Goal: Information Seeking & Learning: Learn about a topic

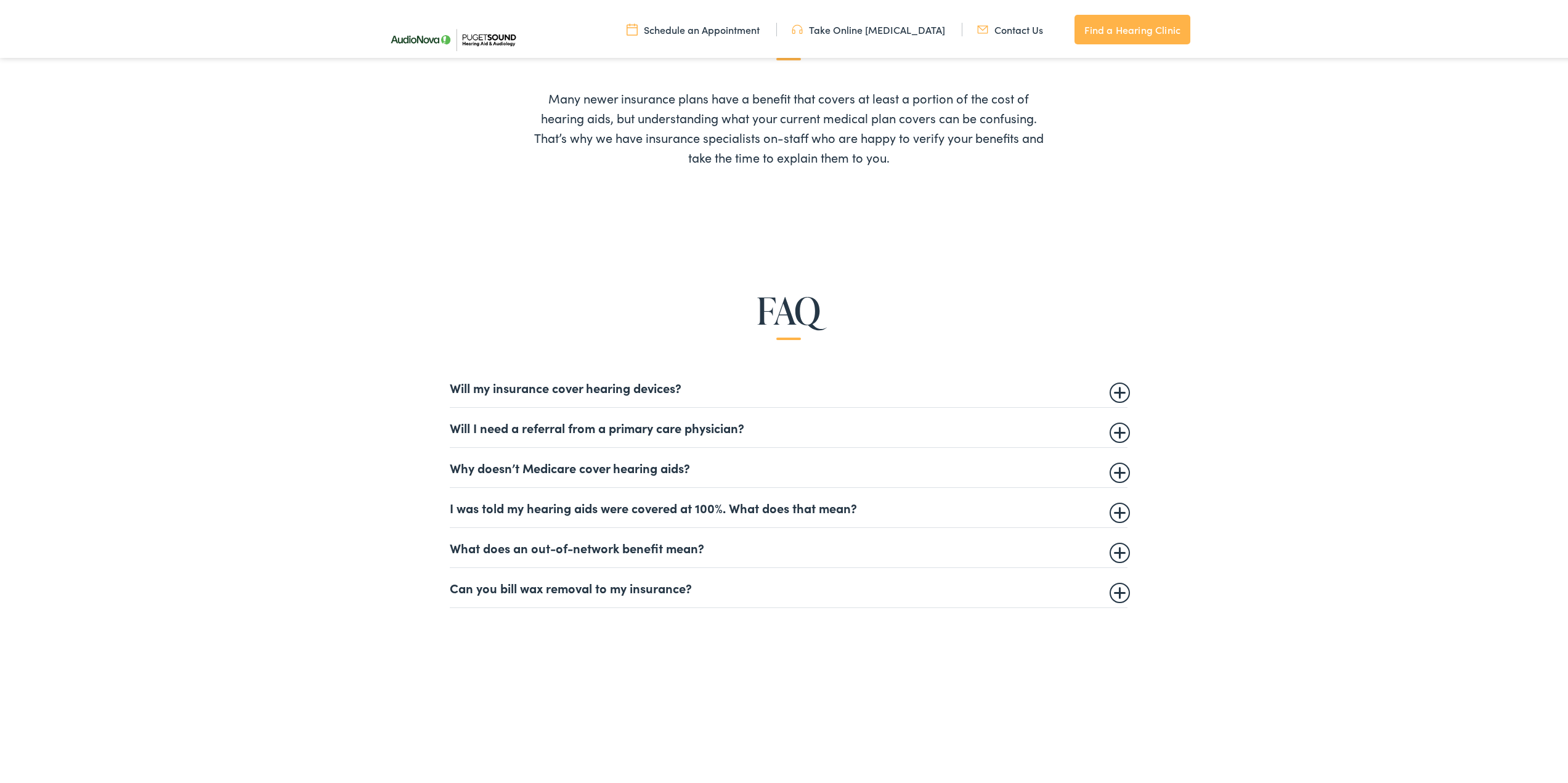
click at [1111, 388] on summary "Will my insurance cover hearing devices?" at bounding box center [789, 385] width 678 height 15
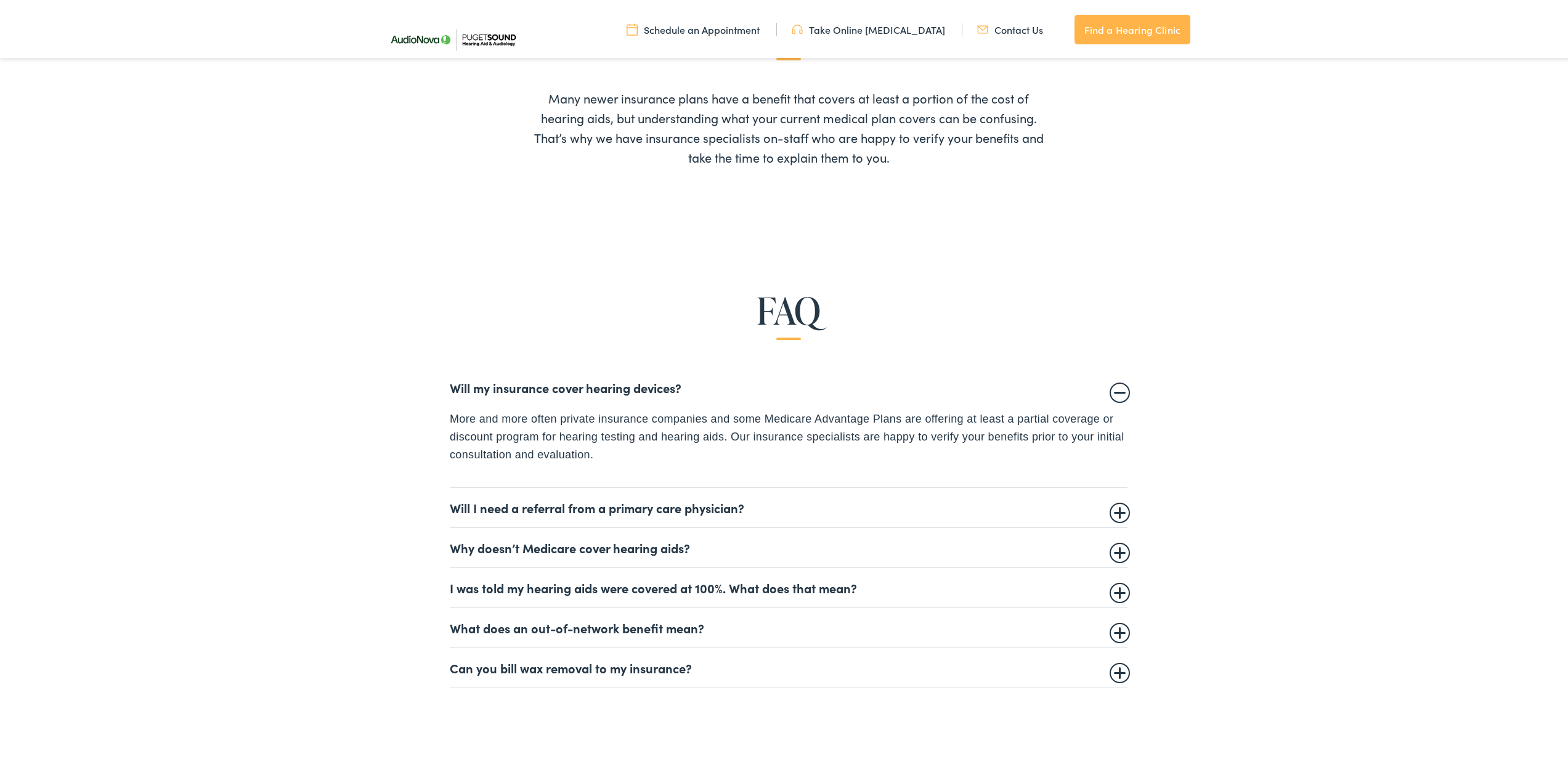
click at [1114, 508] on summary "Will I need a referral from a primary care physician?" at bounding box center [789, 505] width 678 height 15
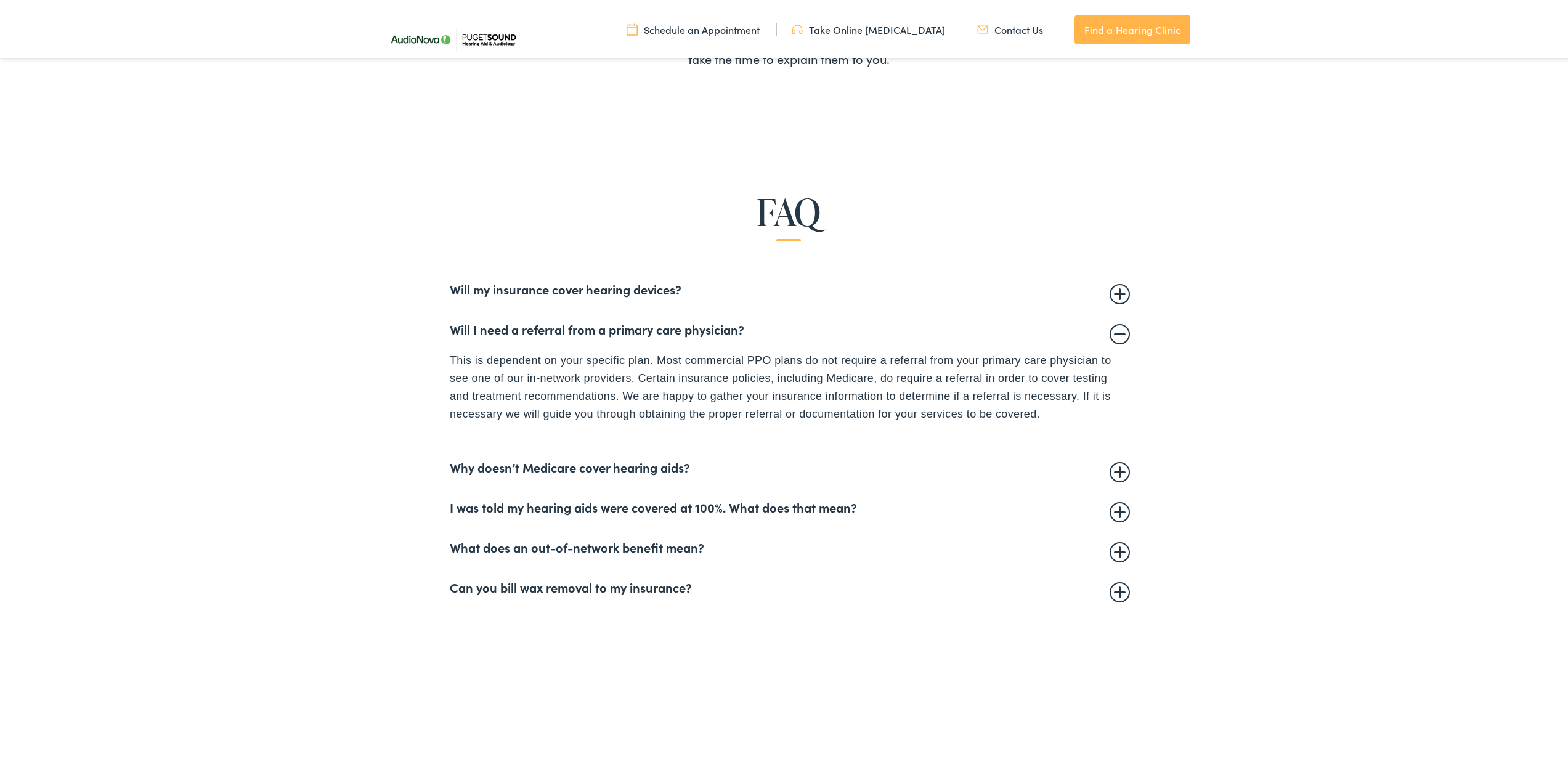
scroll to position [808, 0]
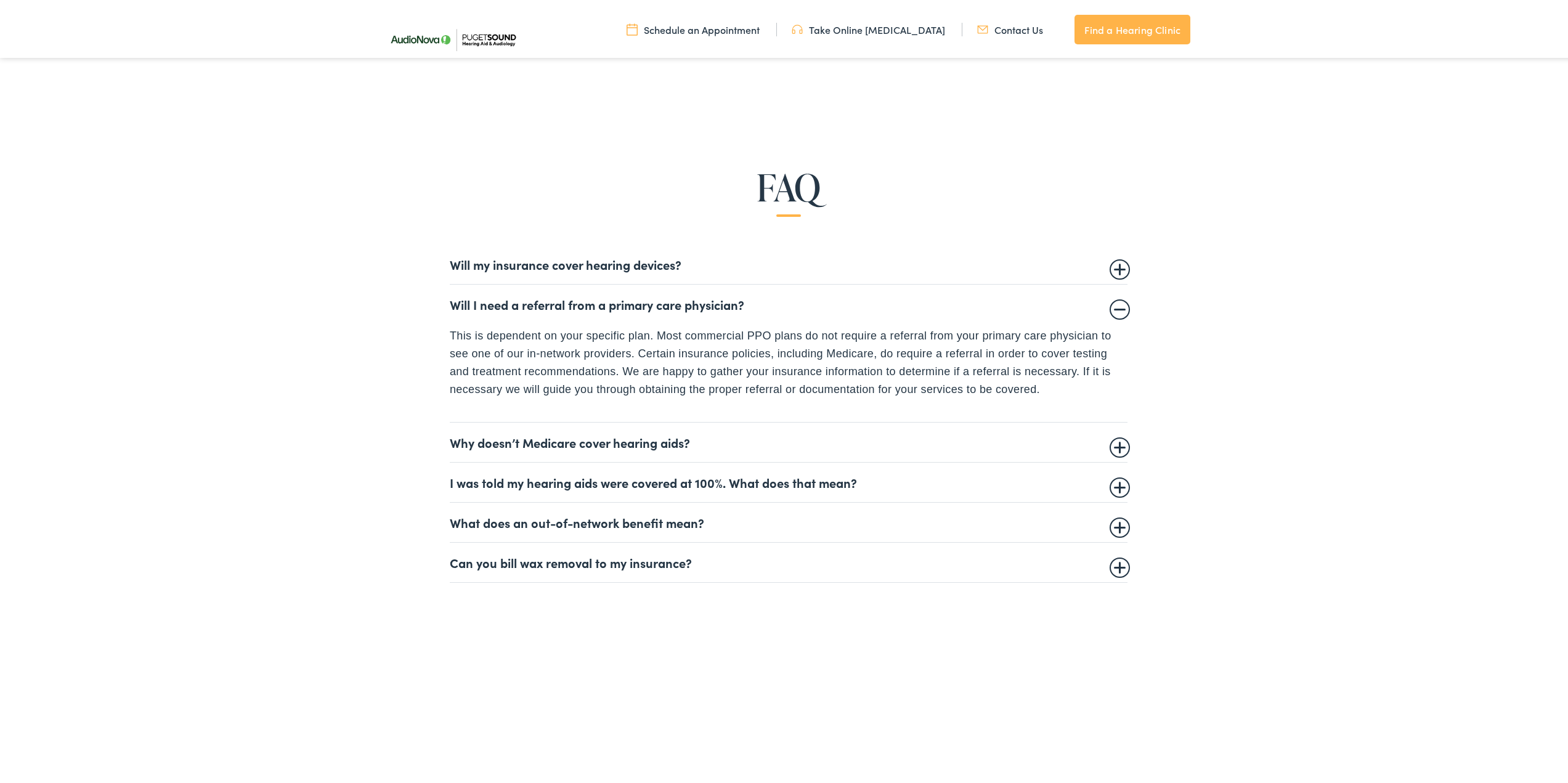
click at [1105, 440] on summary "Why doesn’t Medicare cover hearing aids?" at bounding box center [789, 440] width 678 height 15
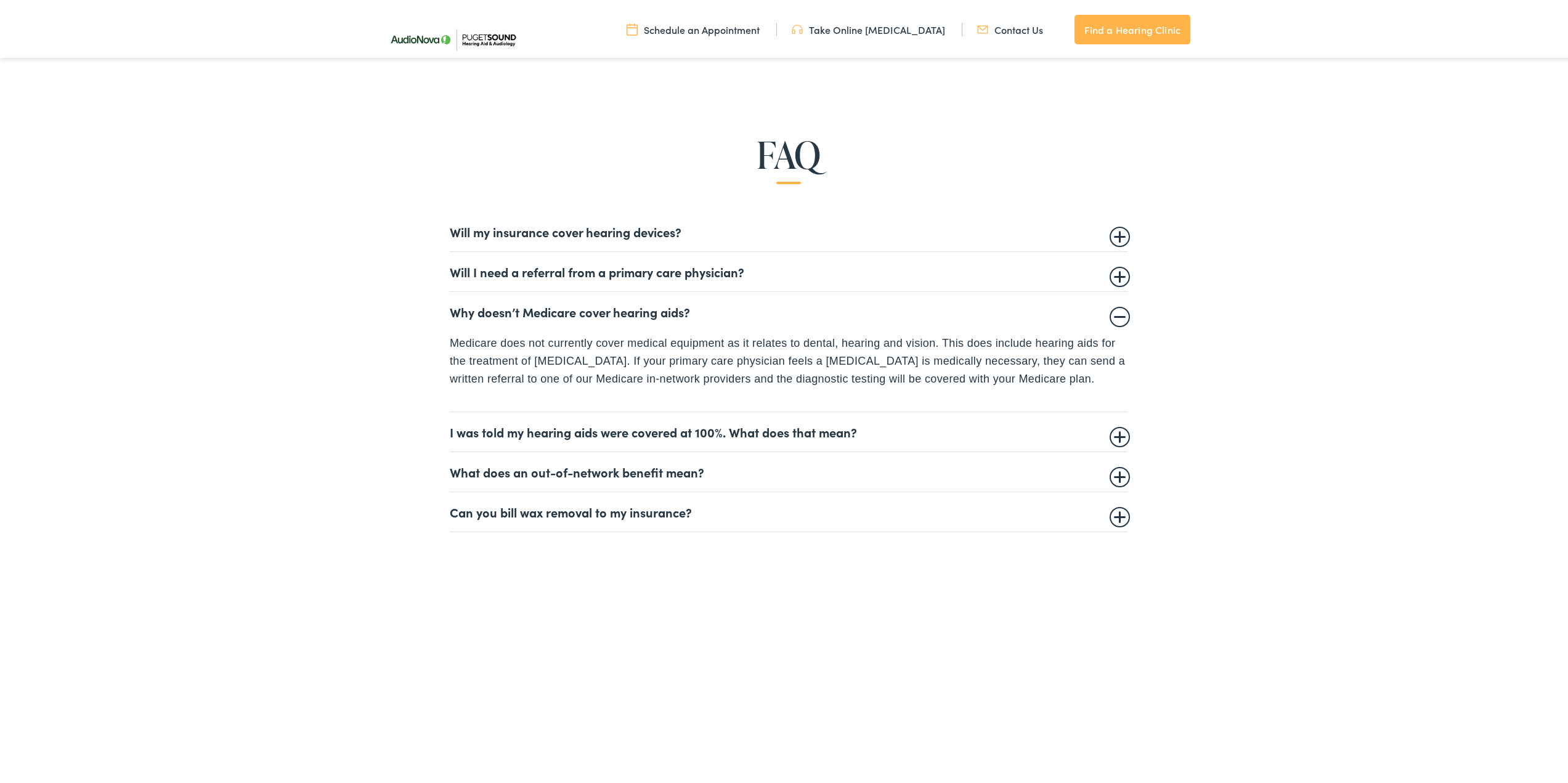
scroll to position [932, 0]
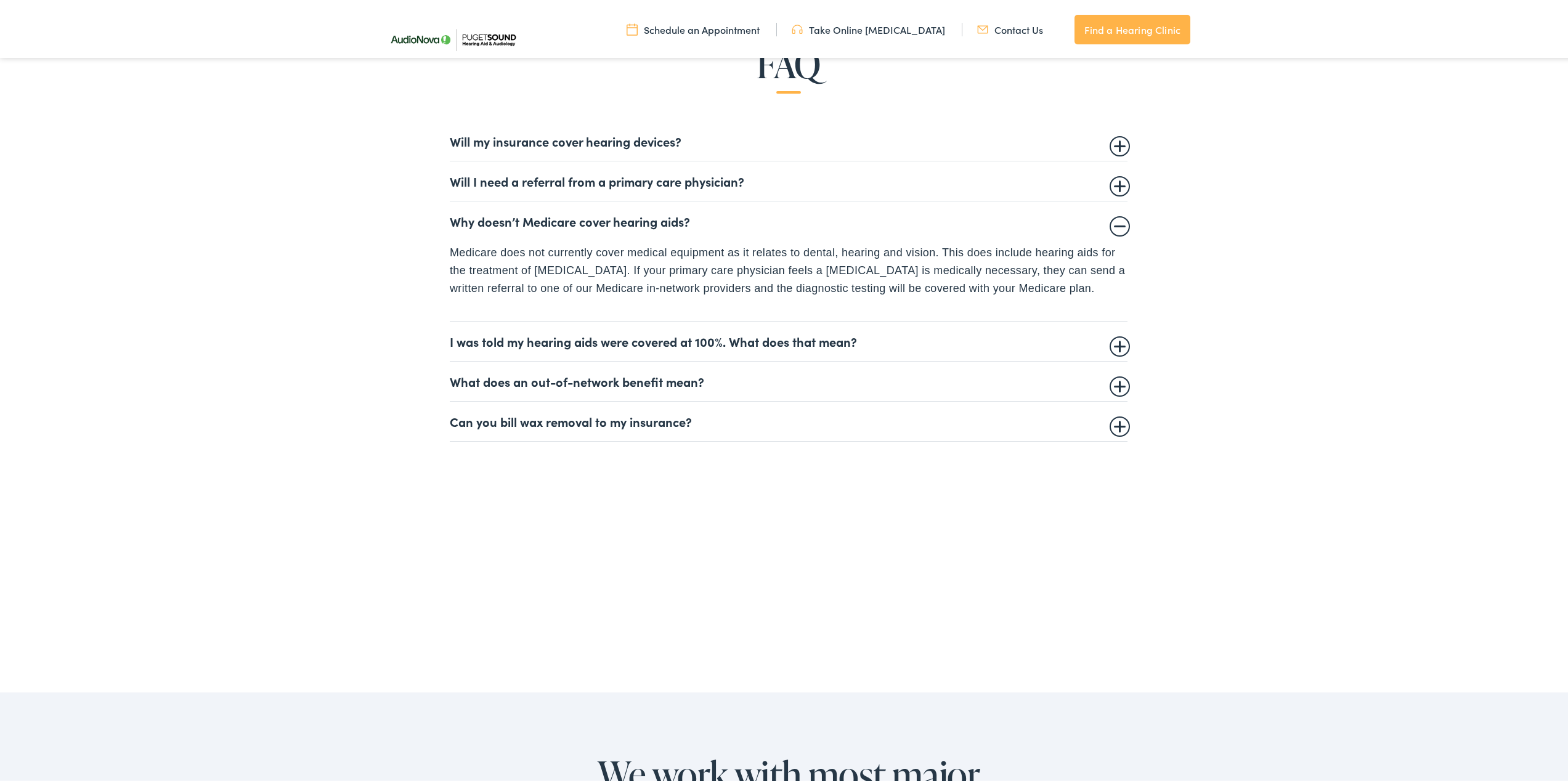
click at [1114, 339] on summary "I was told my hearing aids were covered at 100%. What does that mean?" at bounding box center [789, 339] width 678 height 15
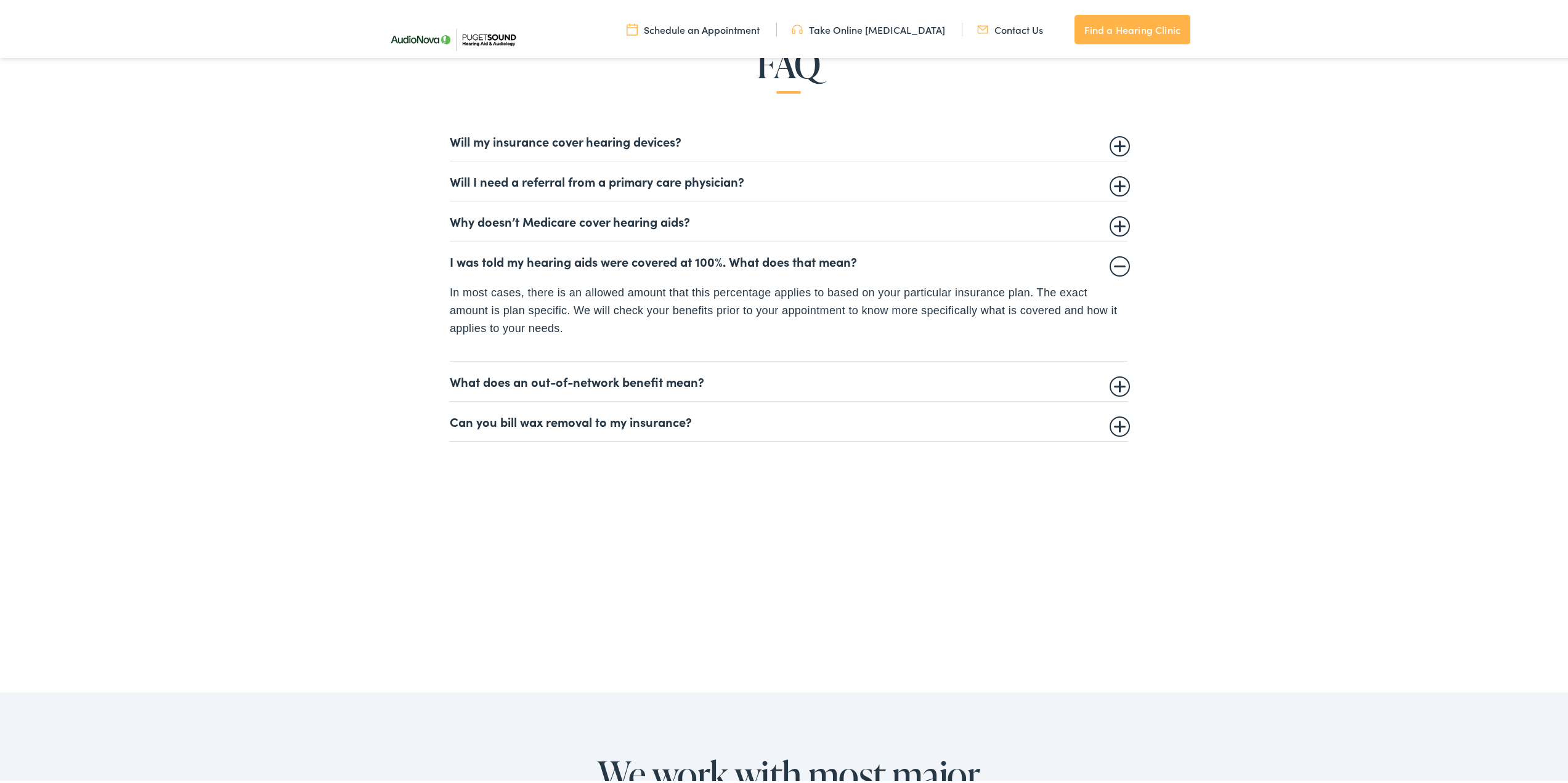
click at [1112, 380] on summary "What does an out-of-network benefit mean?" at bounding box center [789, 379] width 678 height 15
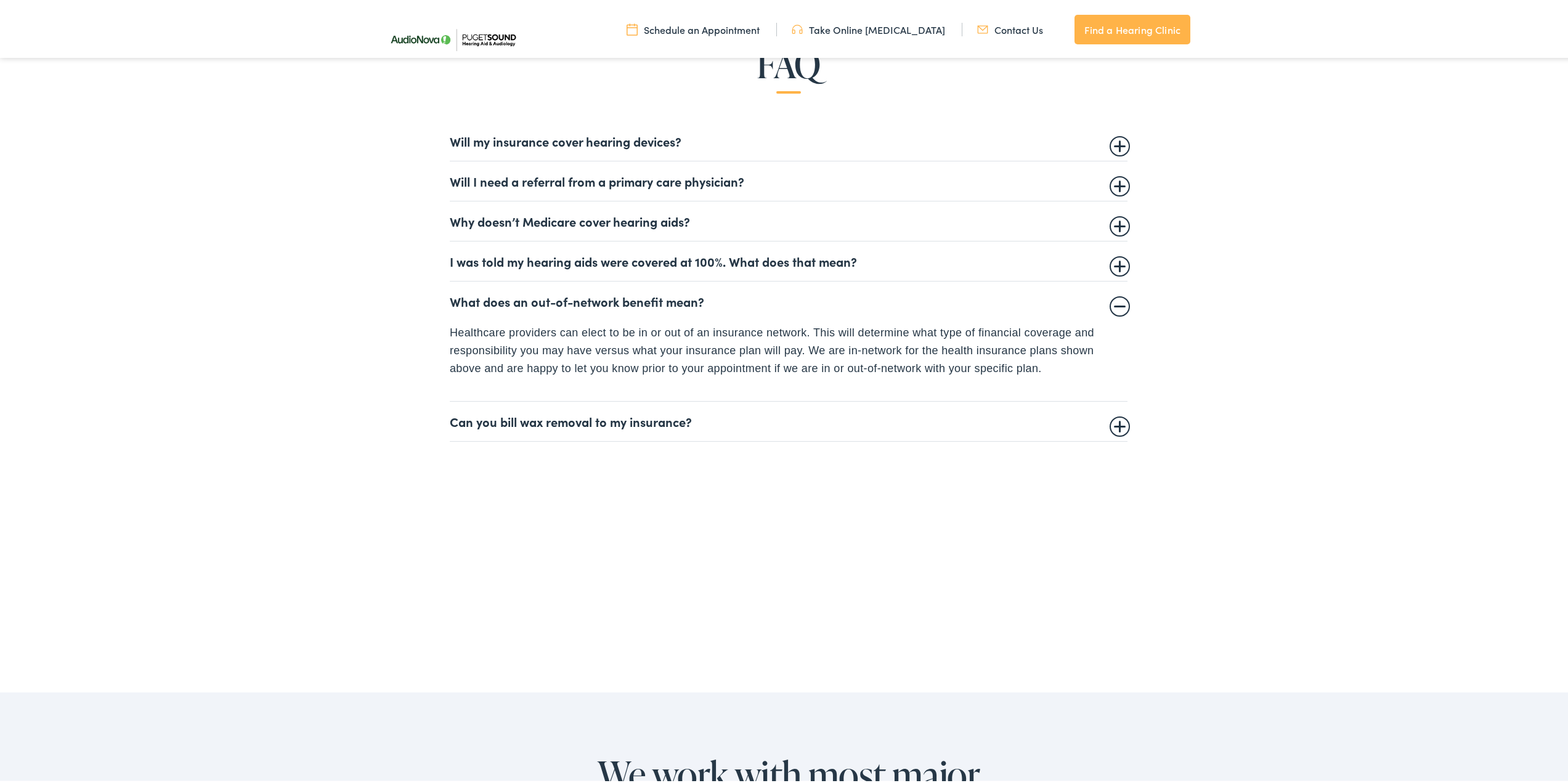
click at [1114, 421] on summary "Can you bill wax removal to my insurance?" at bounding box center [789, 419] width 678 height 15
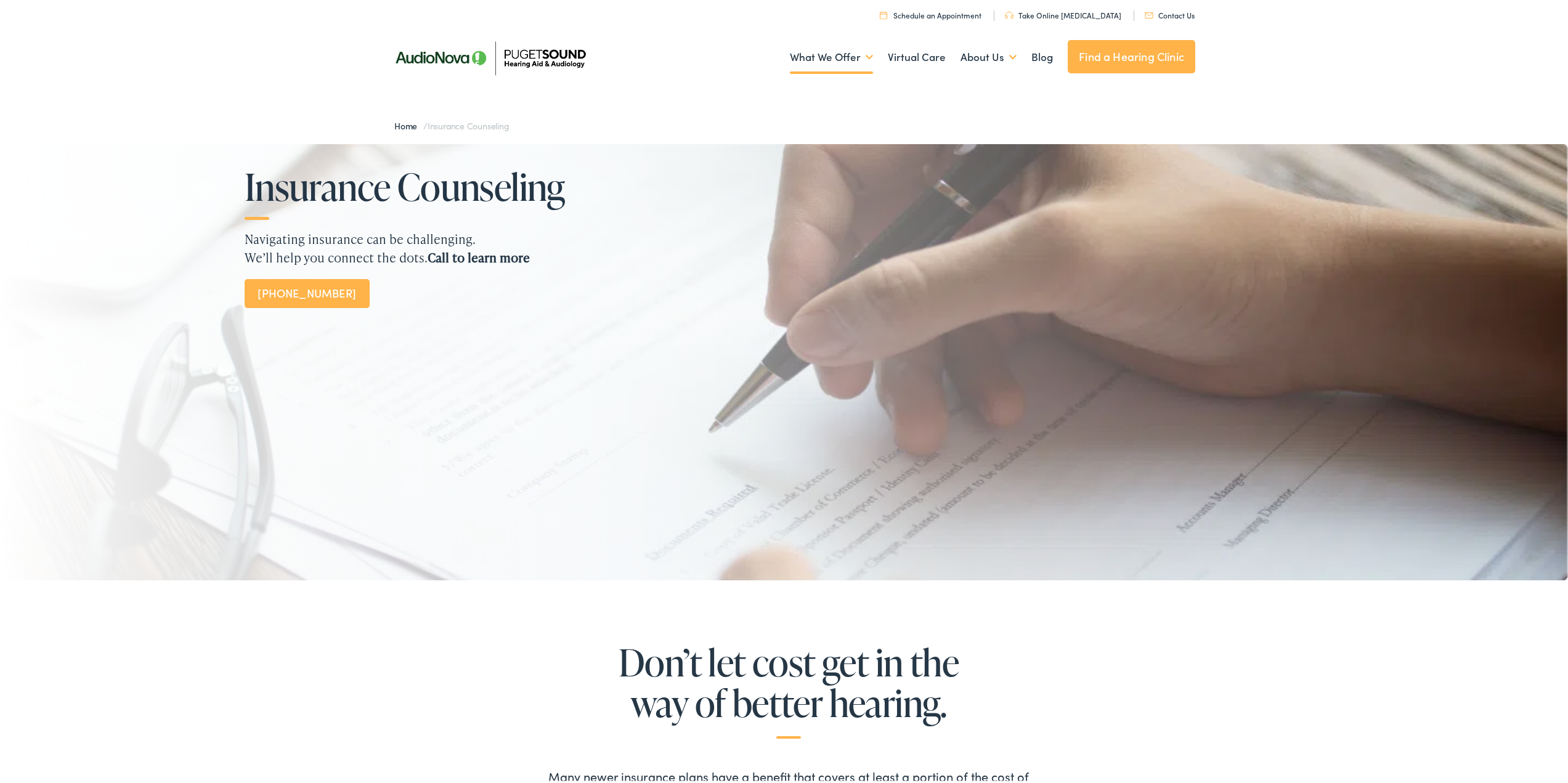
scroll to position [0, 0]
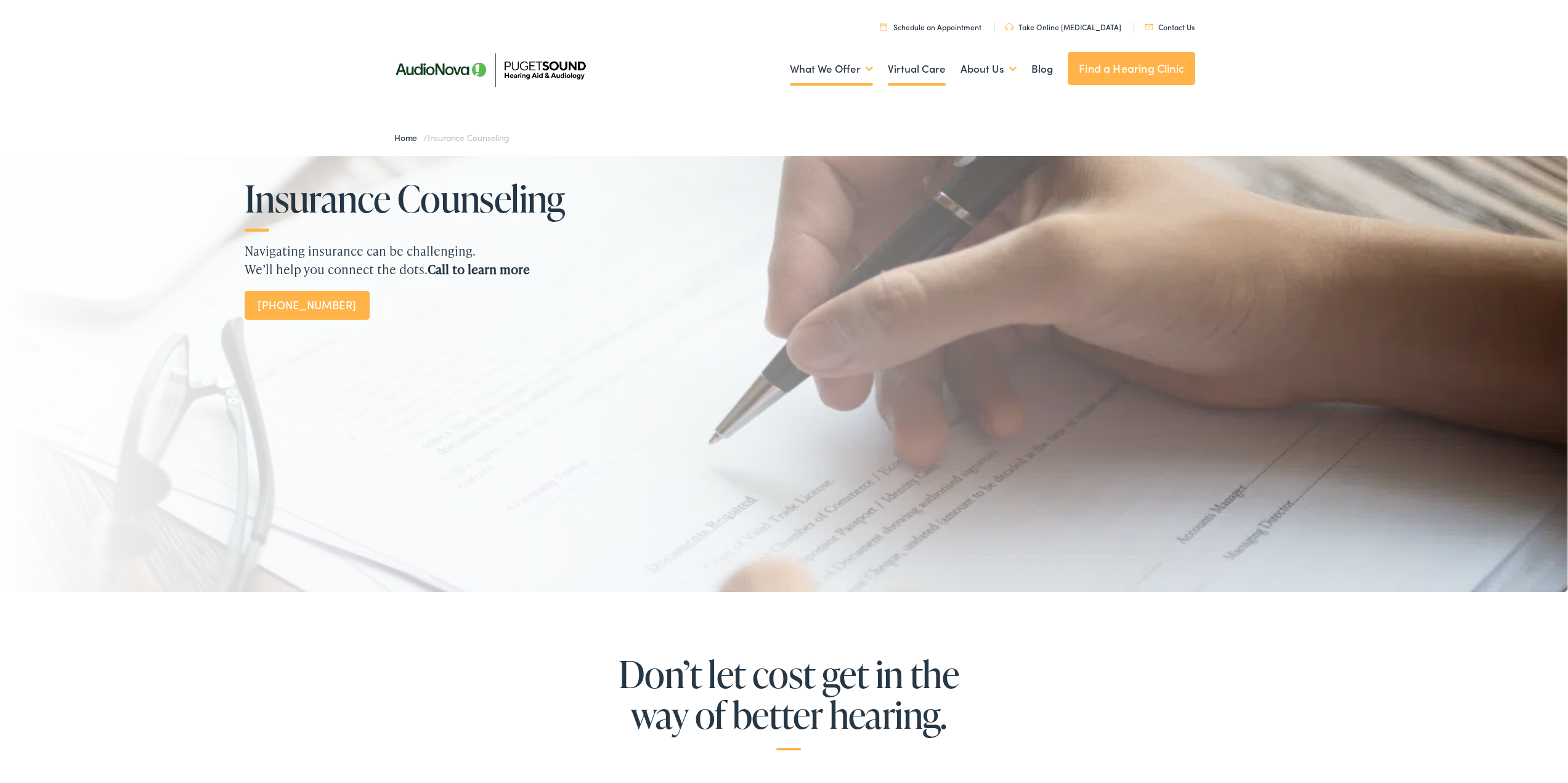
click at [908, 65] on link "Virtual Care" at bounding box center [917, 67] width 58 height 46
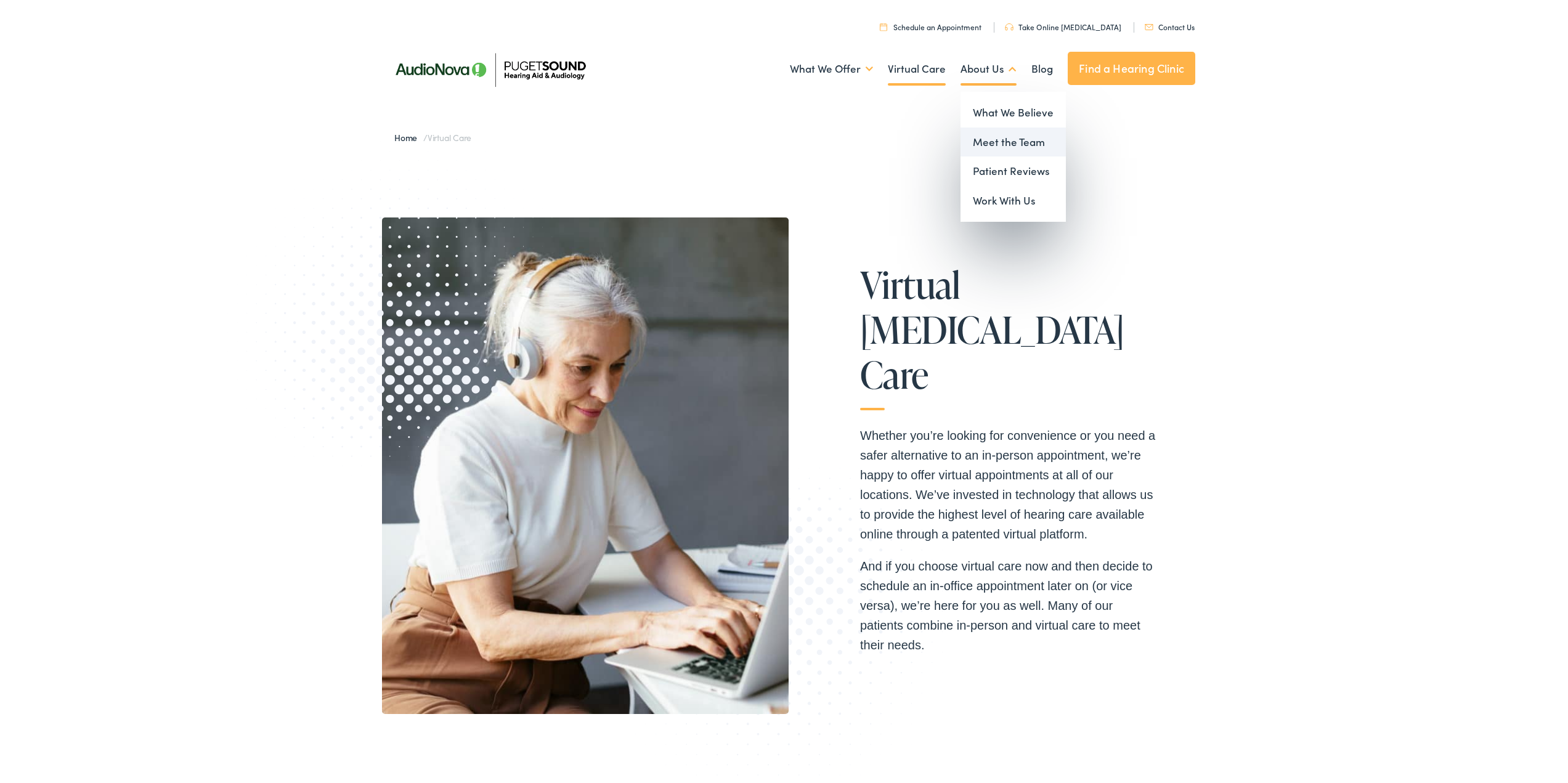
click at [988, 139] on link "Meet the Team" at bounding box center [1013, 139] width 105 height 29
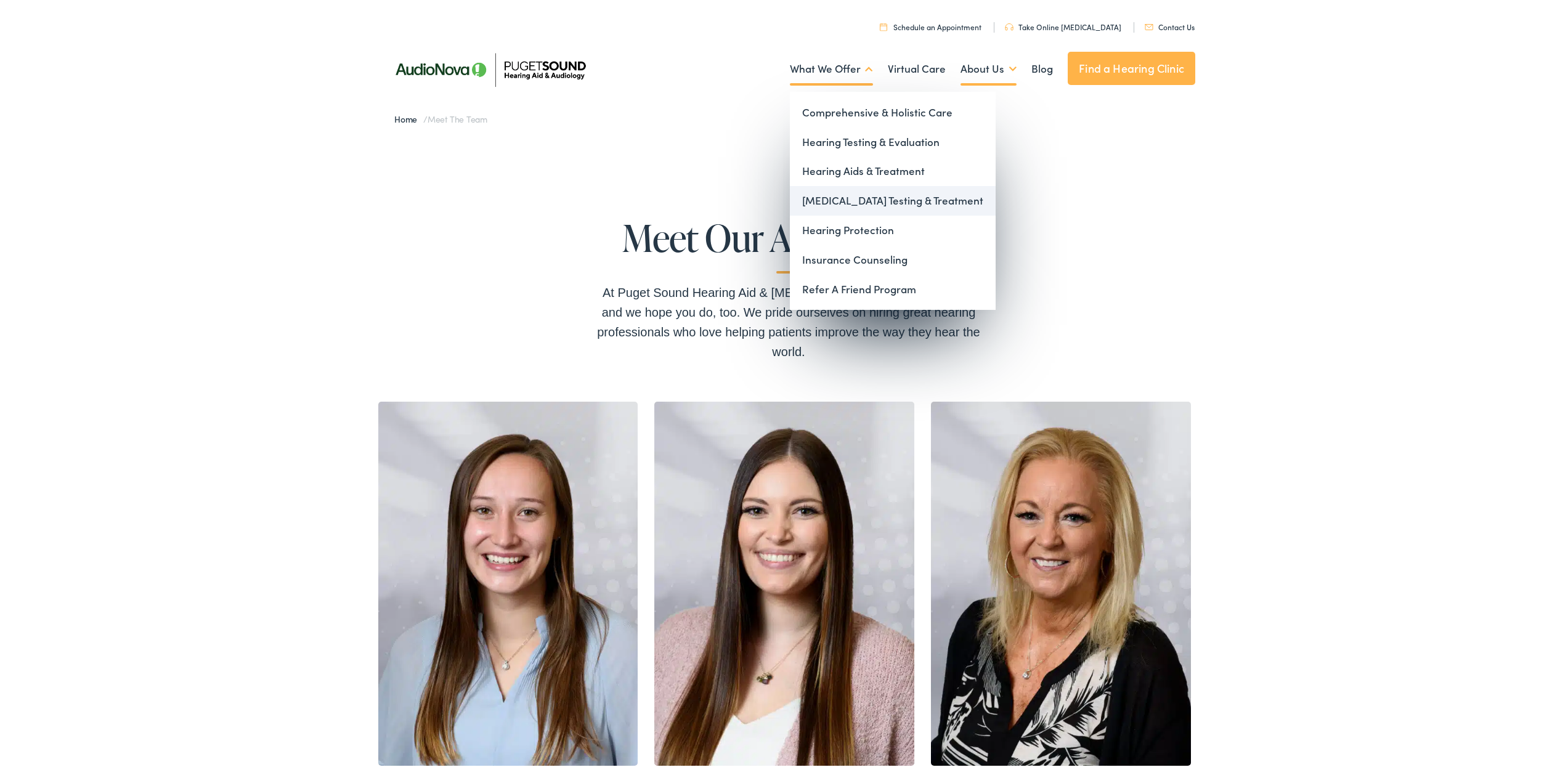
click at [811, 198] on link "[MEDICAL_DATA] Testing & Treatment" at bounding box center [893, 198] width 206 height 29
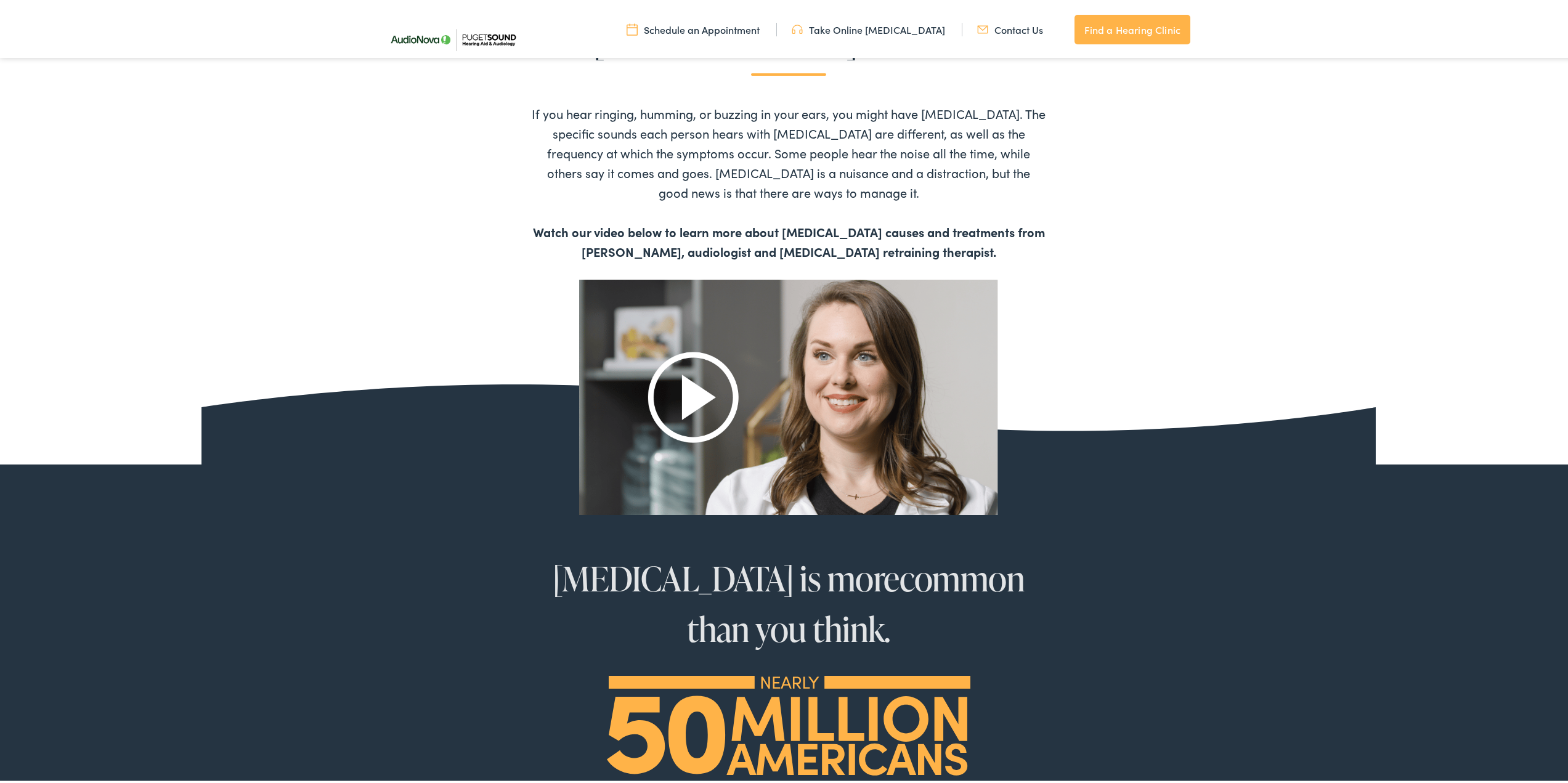
scroll to position [616, 0]
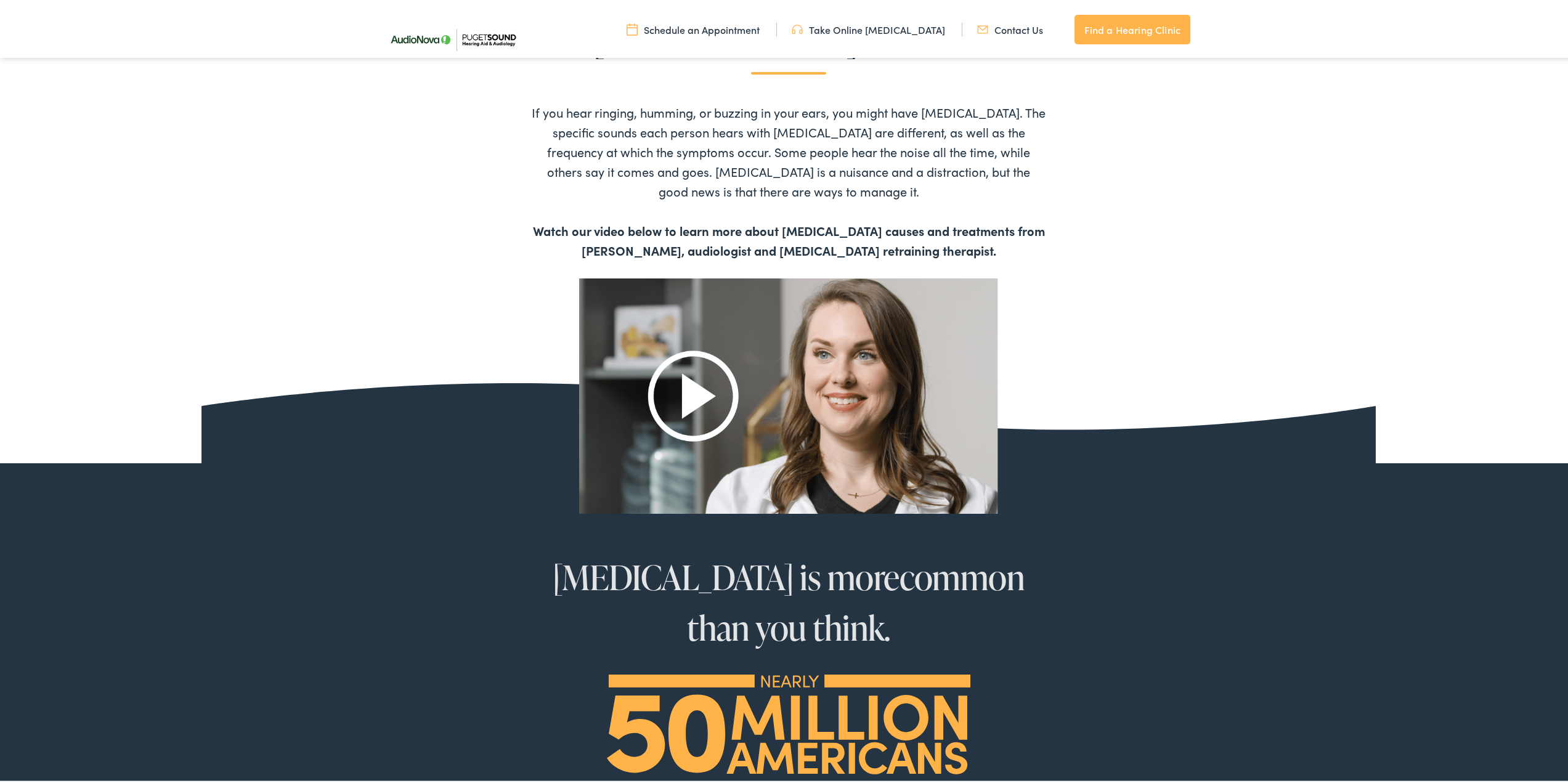
click at [695, 393] on img at bounding box center [789, 393] width 419 height 235
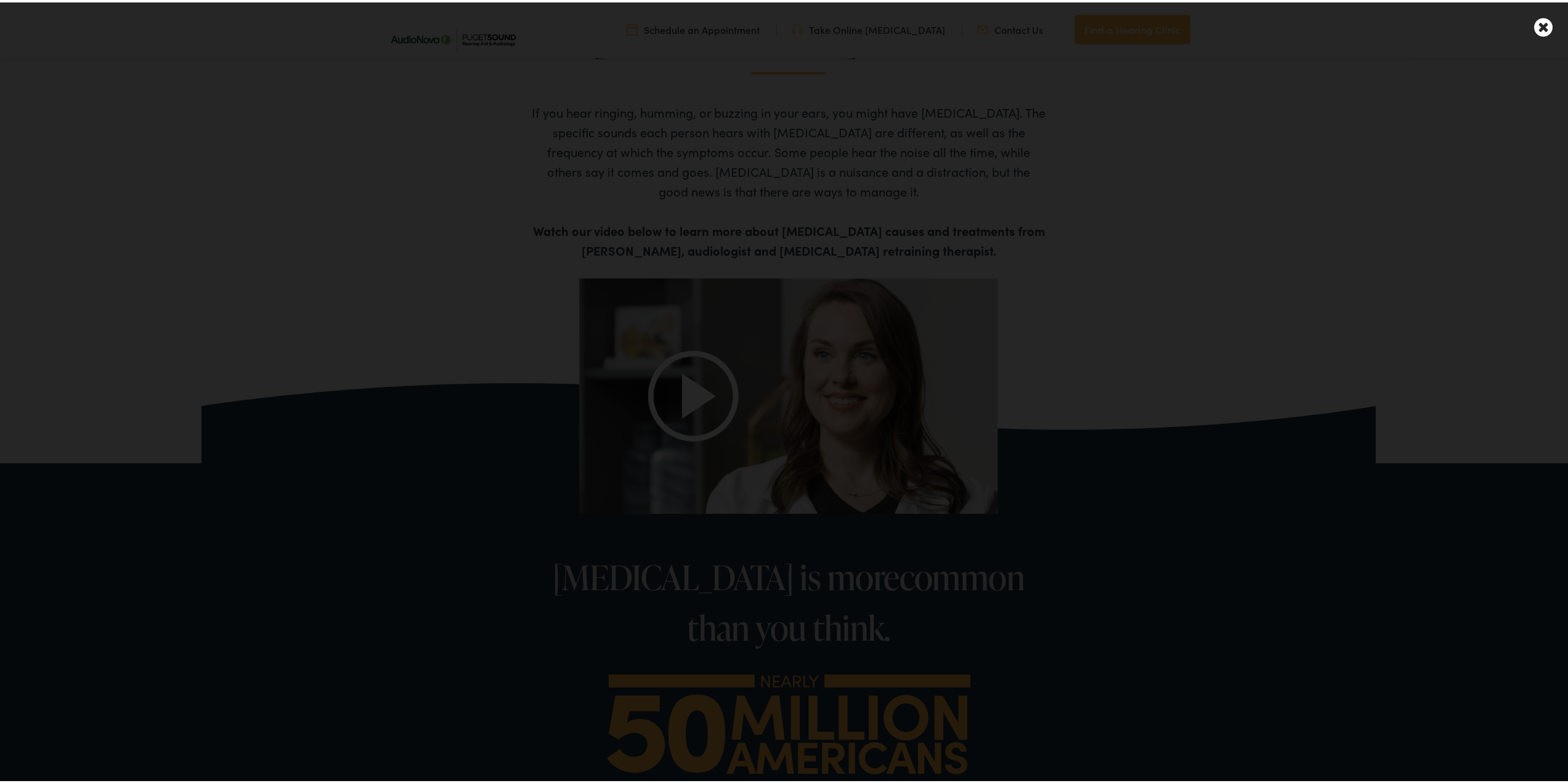
drag, startPoint x: 1195, startPoint y: 294, endPoint x: 1180, endPoint y: 285, distance: 17.5
click at [1194, 294] on div at bounding box center [788, 392] width 1577 height 783
drag, startPoint x: 1276, startPoint y: 580, endPoint x: 1271, endPoint y: 568, distance: 13.0
click at [1275, 577] on div at bounding box center [788, 392] width 1577 height 783
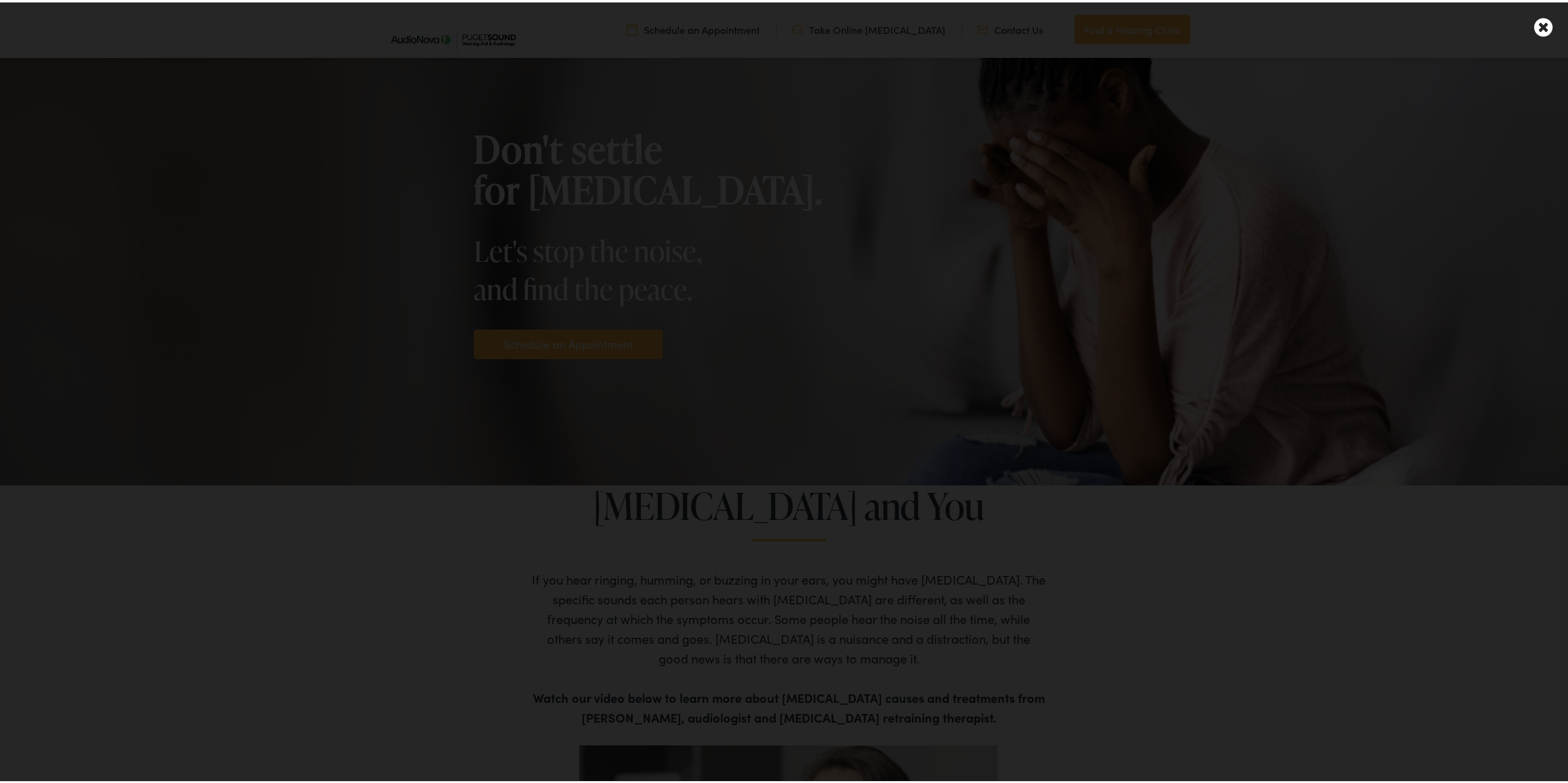
scroll to position [0, 0]
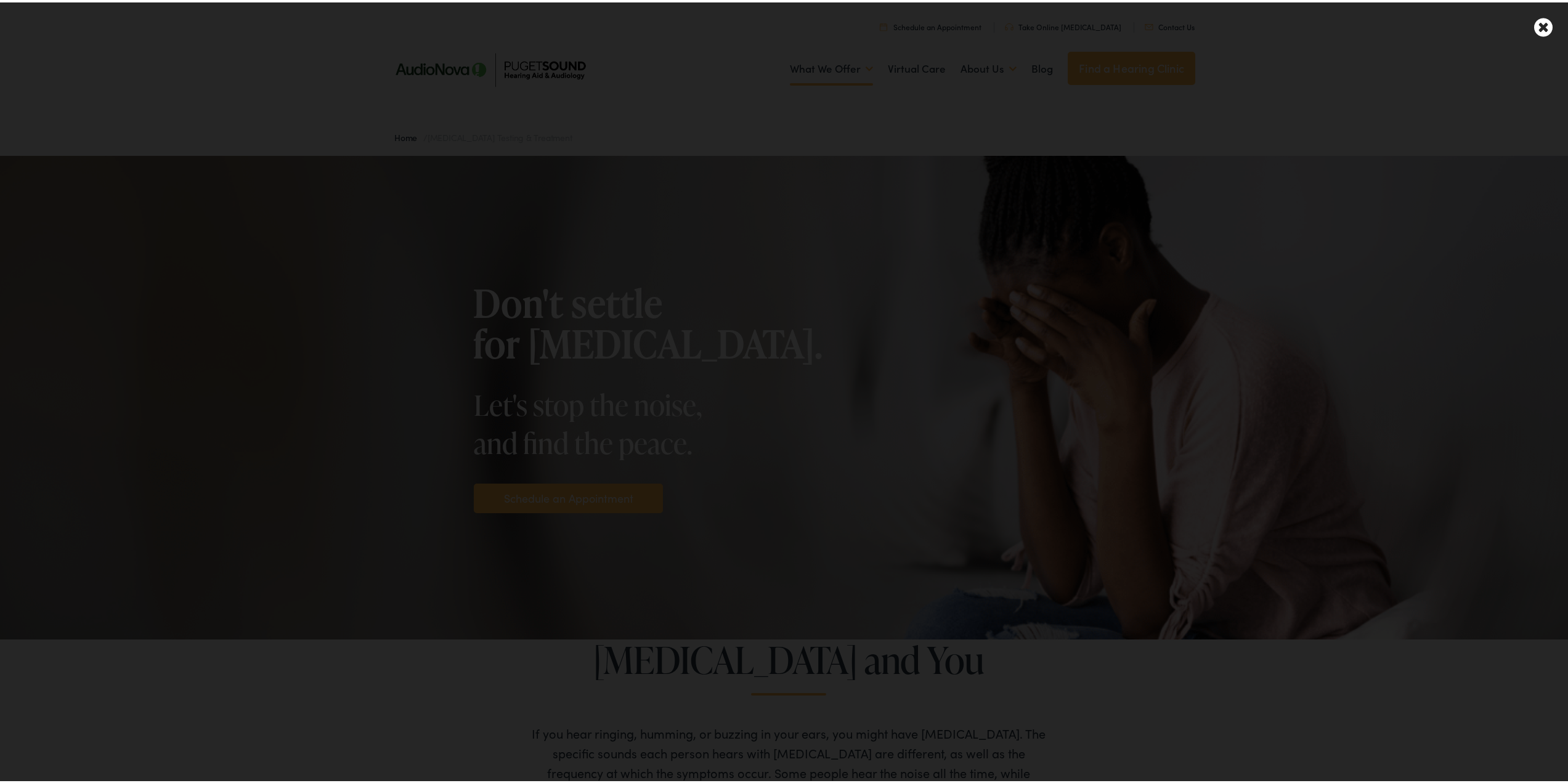
click at [1534, 20] on icon at bounding box center [1543, 25] width 18 height 21
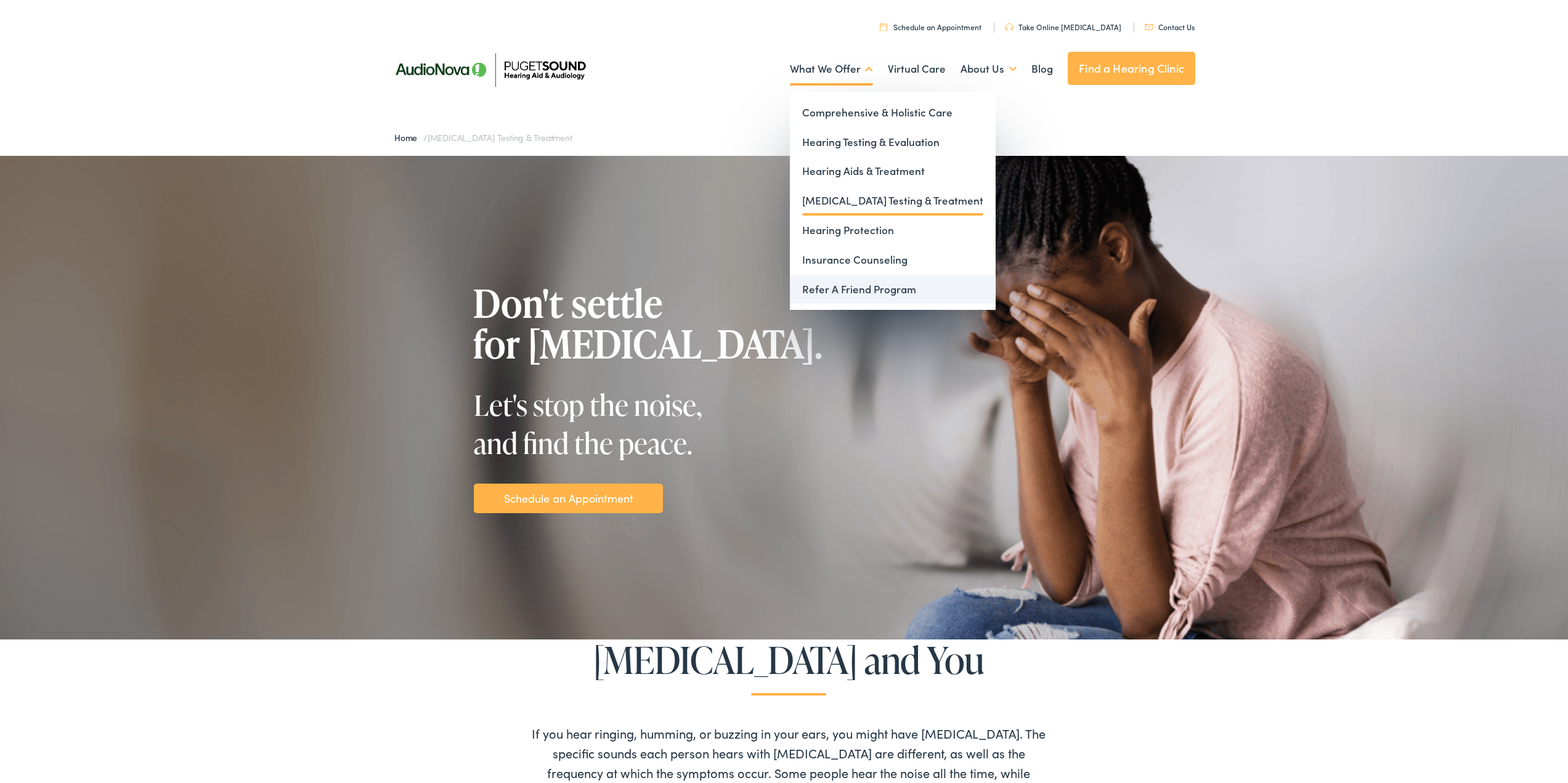
click at [832, 290] on link "Refer A Friend Program" at bounding box center [893, 287] width 206 height 29
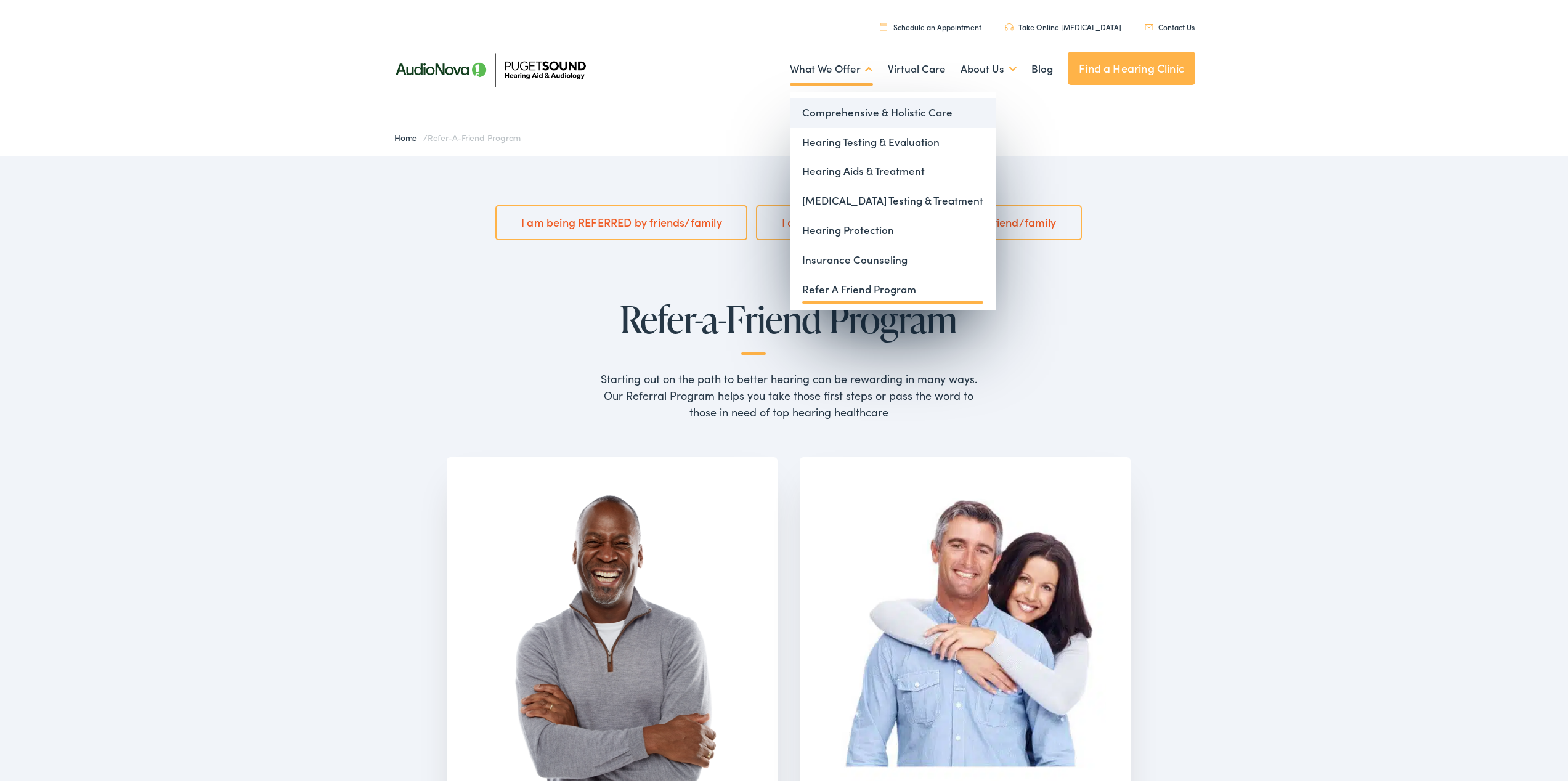
click at [825, 108] on link "Comprehensive & Holistic Care" at bounding box center [893, 110] width 206 height 29
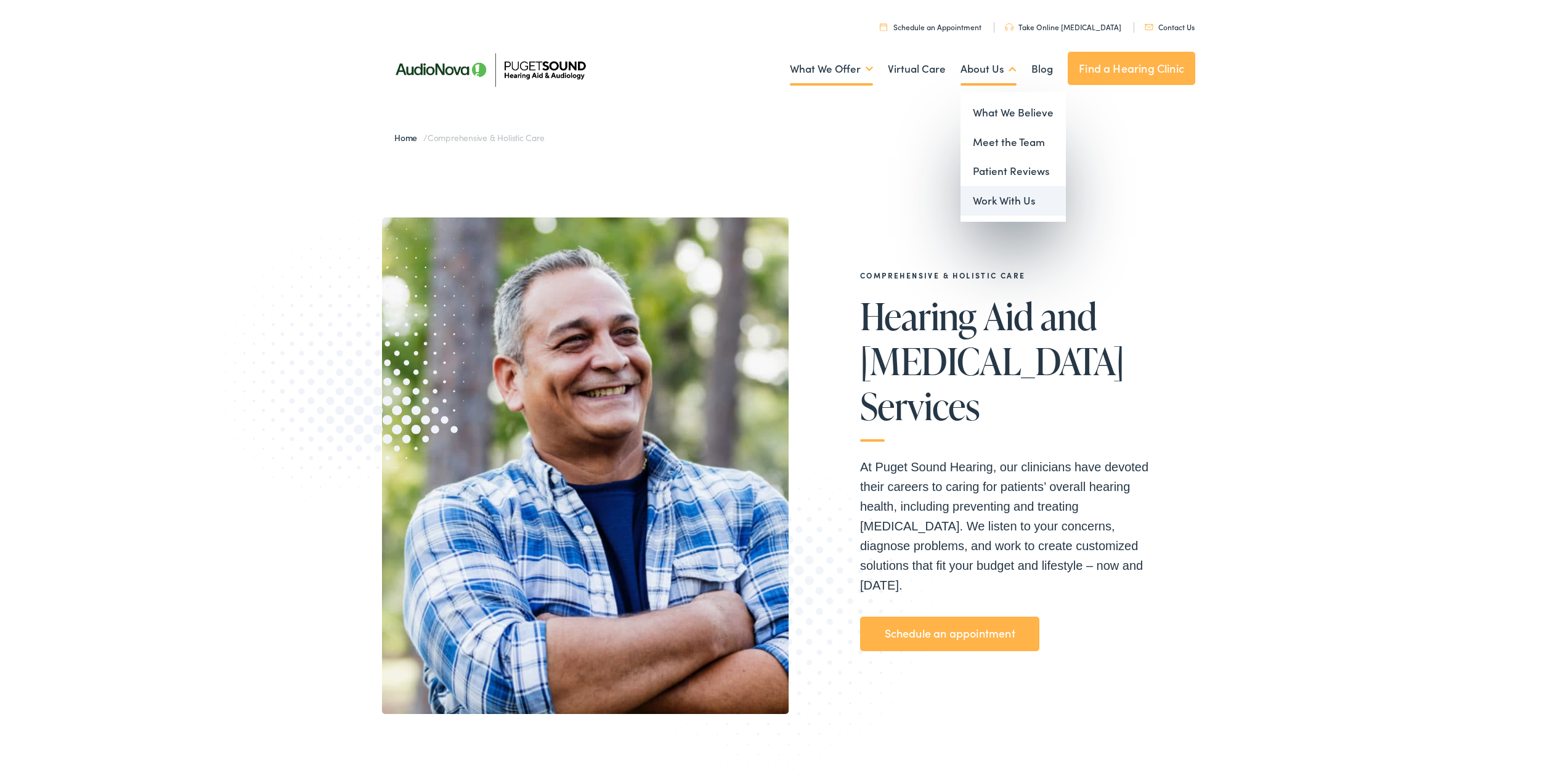
click at [998, 198] on link "Work With Us" at bounding box center [1013, 198] width 105 height 29
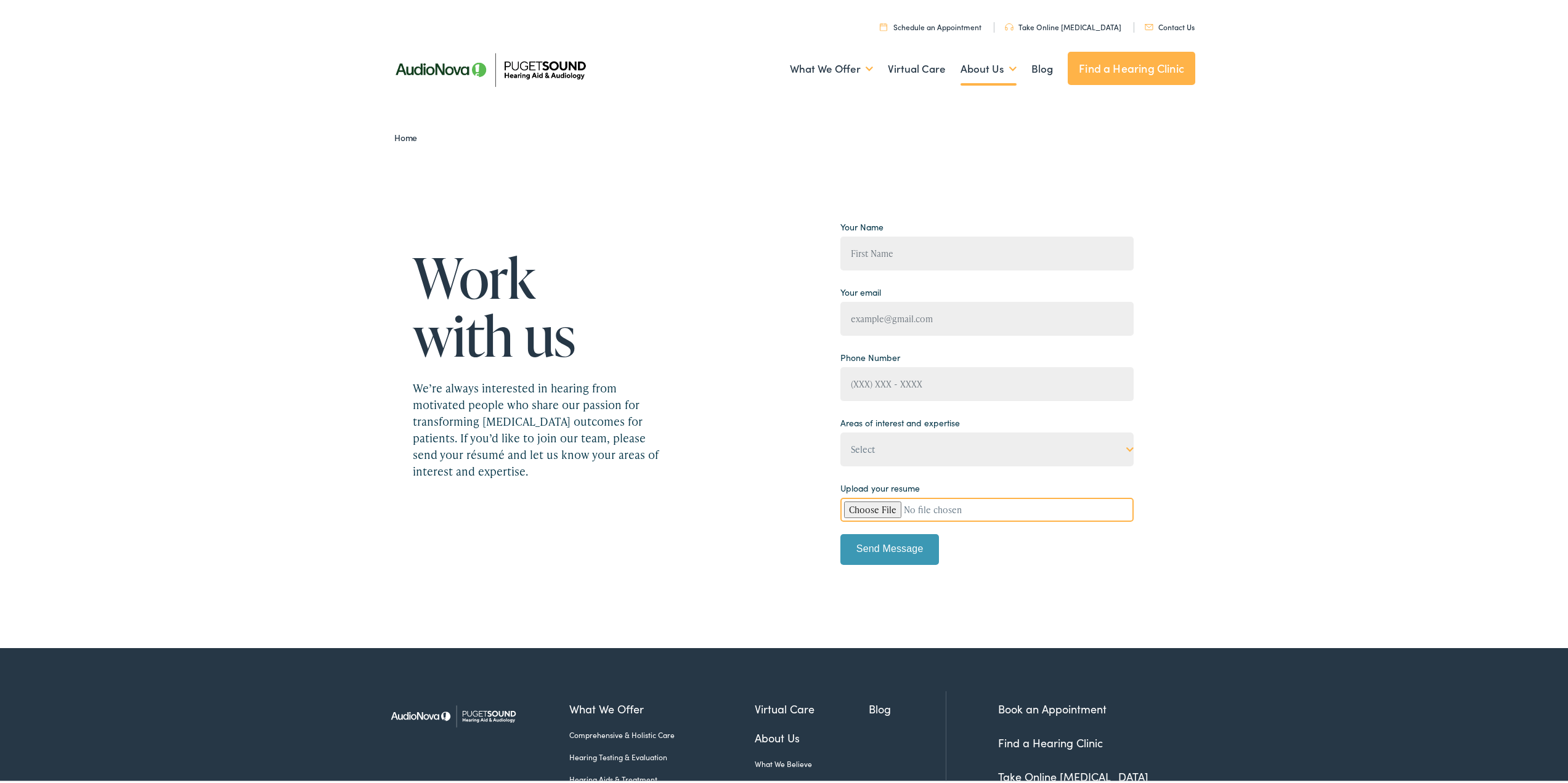
click at [969, 24] on link "Schedule an Appointment" at bounding box center [931, 24] width 102 height 11
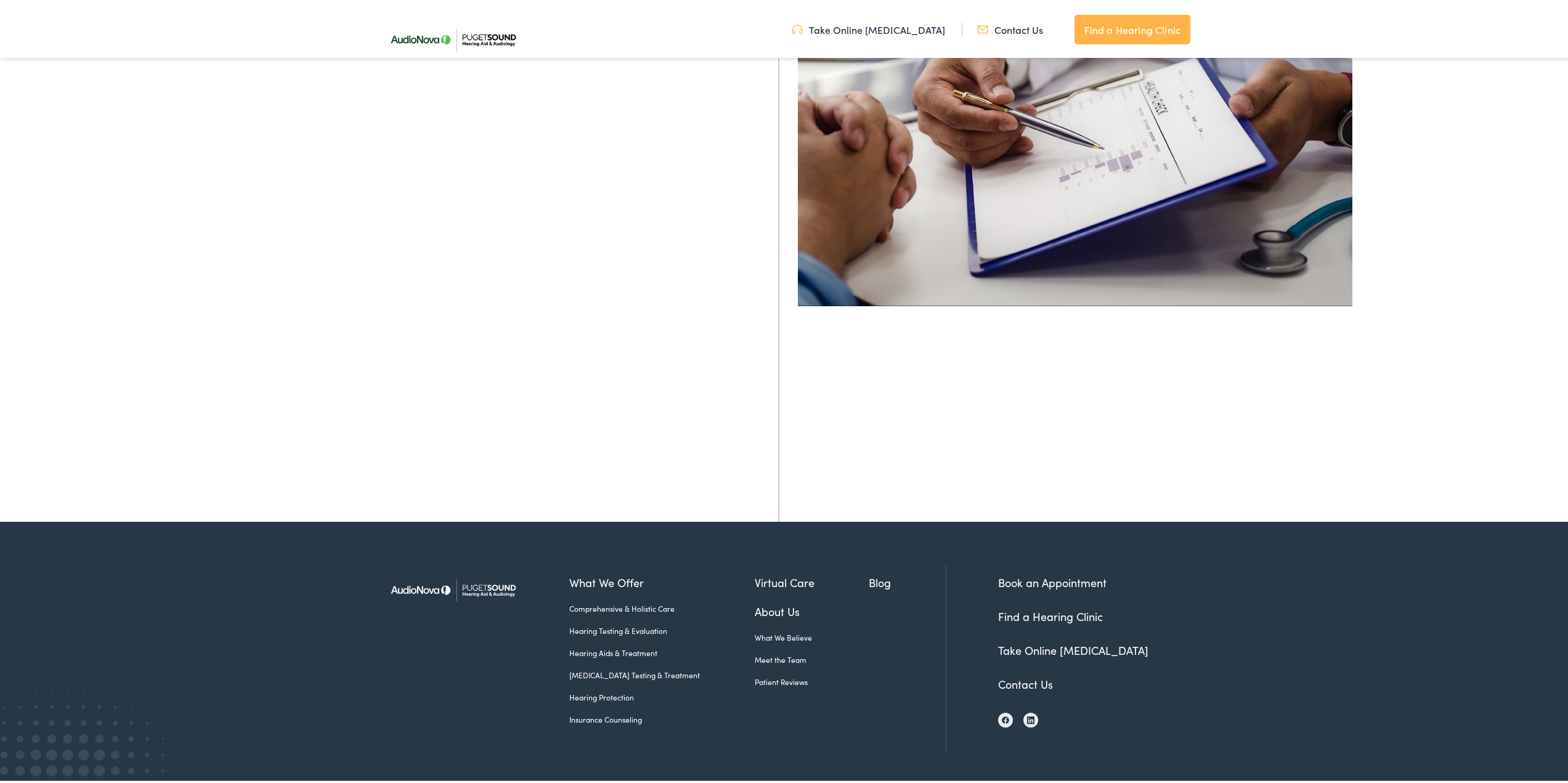
scroll to position [482, 0]
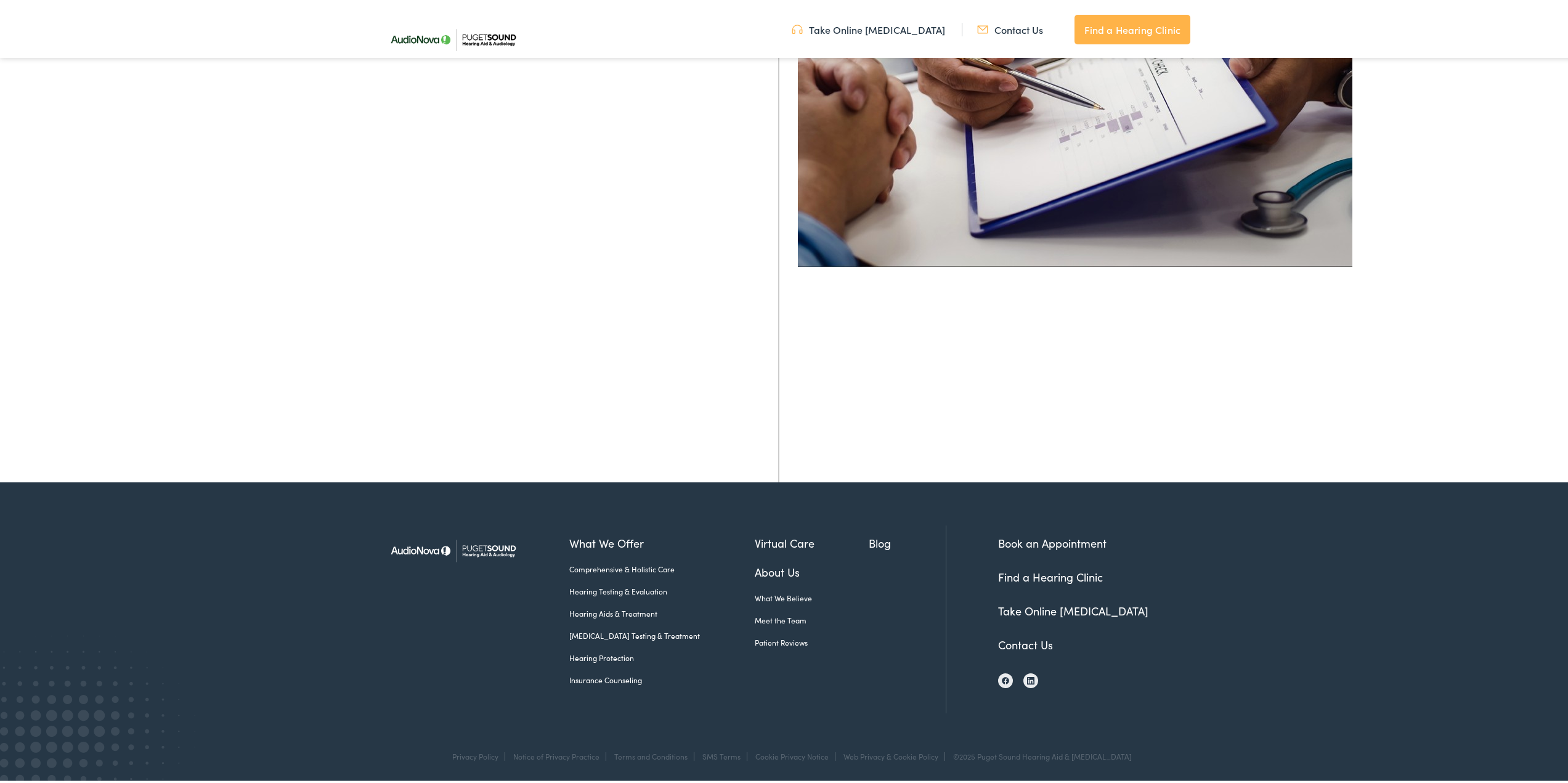
click at [1011, 642] on link "Contact Us" at bounding box center [1025, 642] width 55 height 16
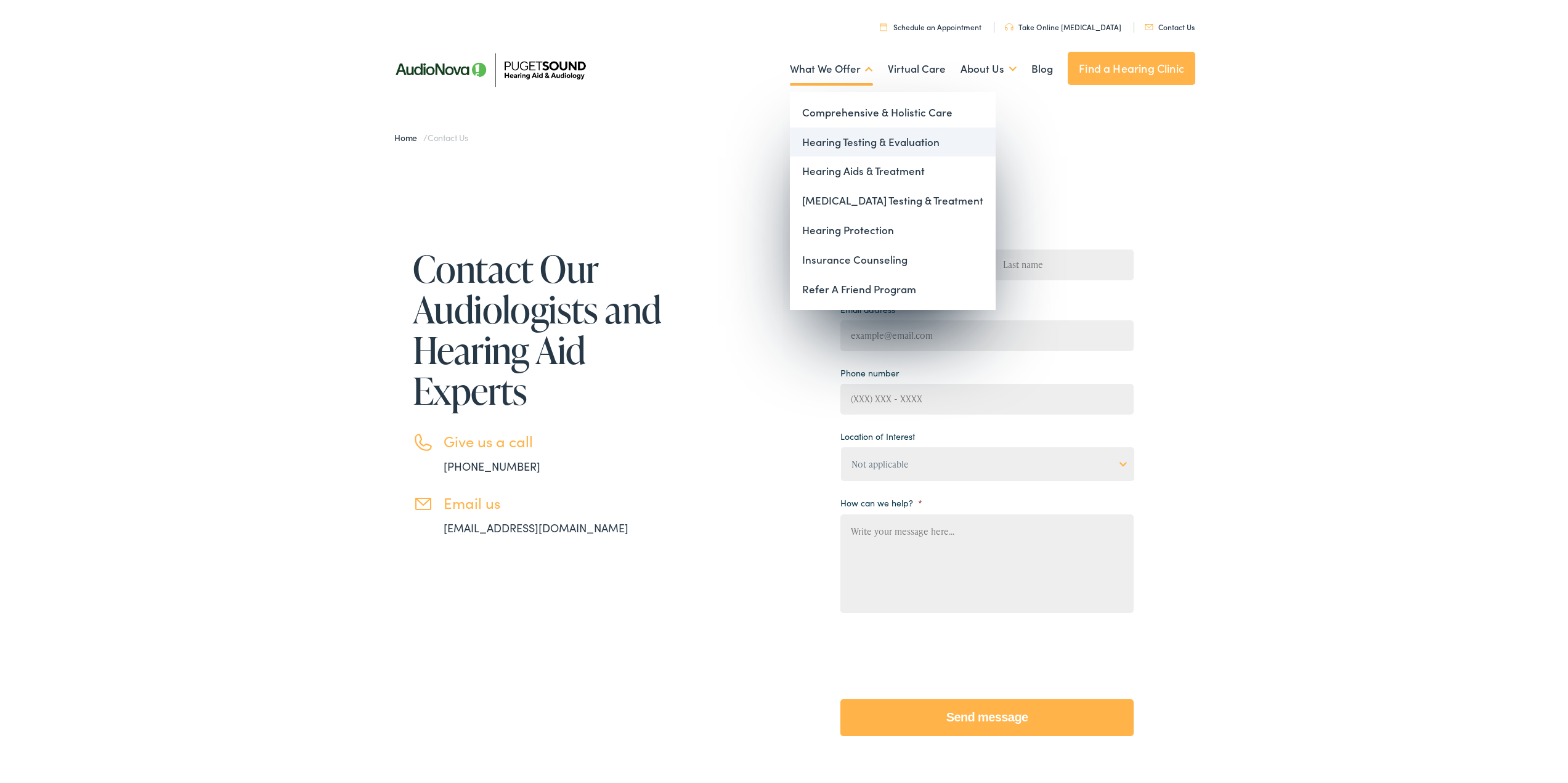
click at [839, 142] on link "Hearing Testing & Evaluation" at bounding box center [893, 139] width 206 height 29
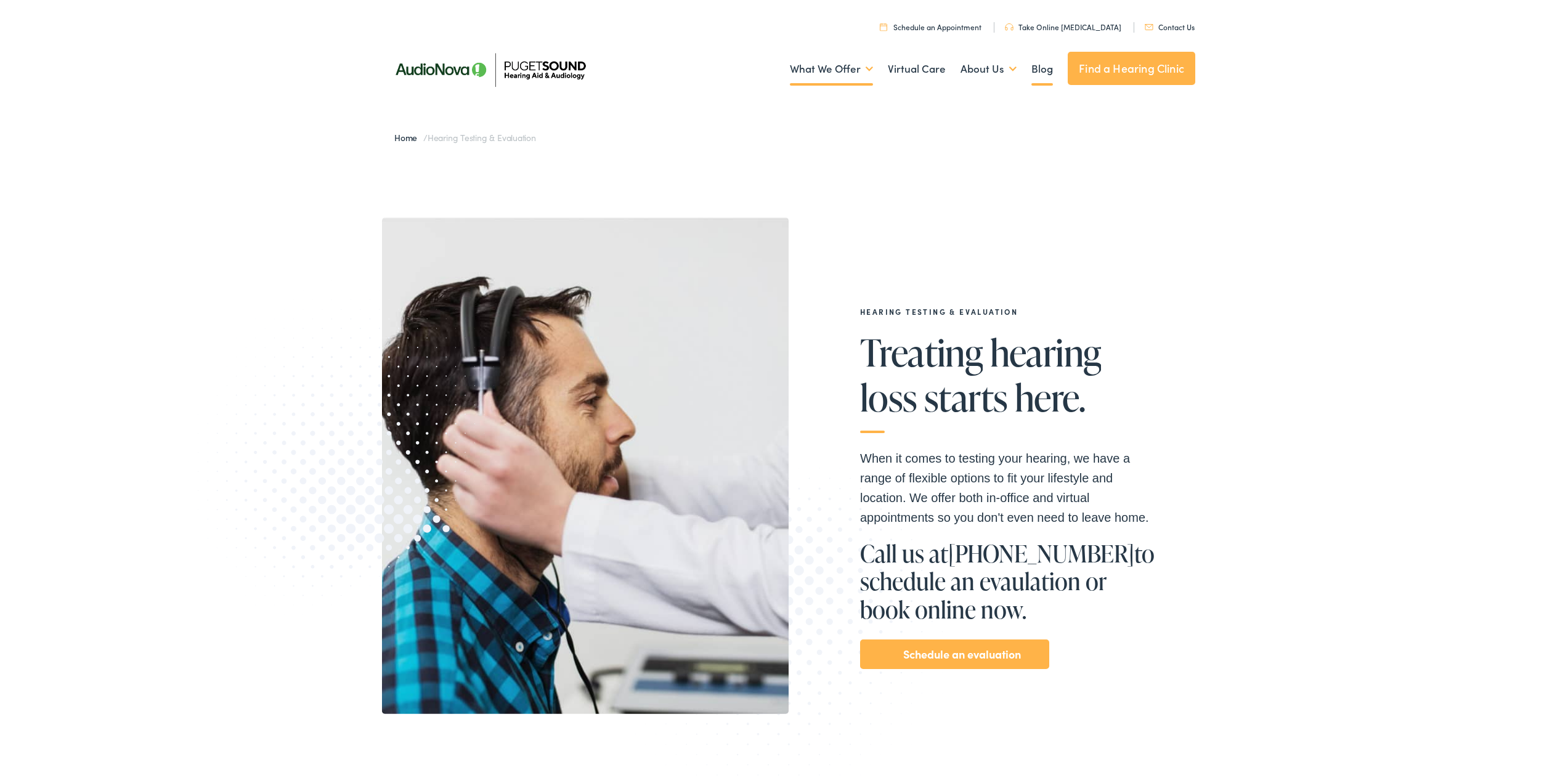
click at [1038, 68] on link "Blog" at bounding box center [1042, 67] width 21 height 46
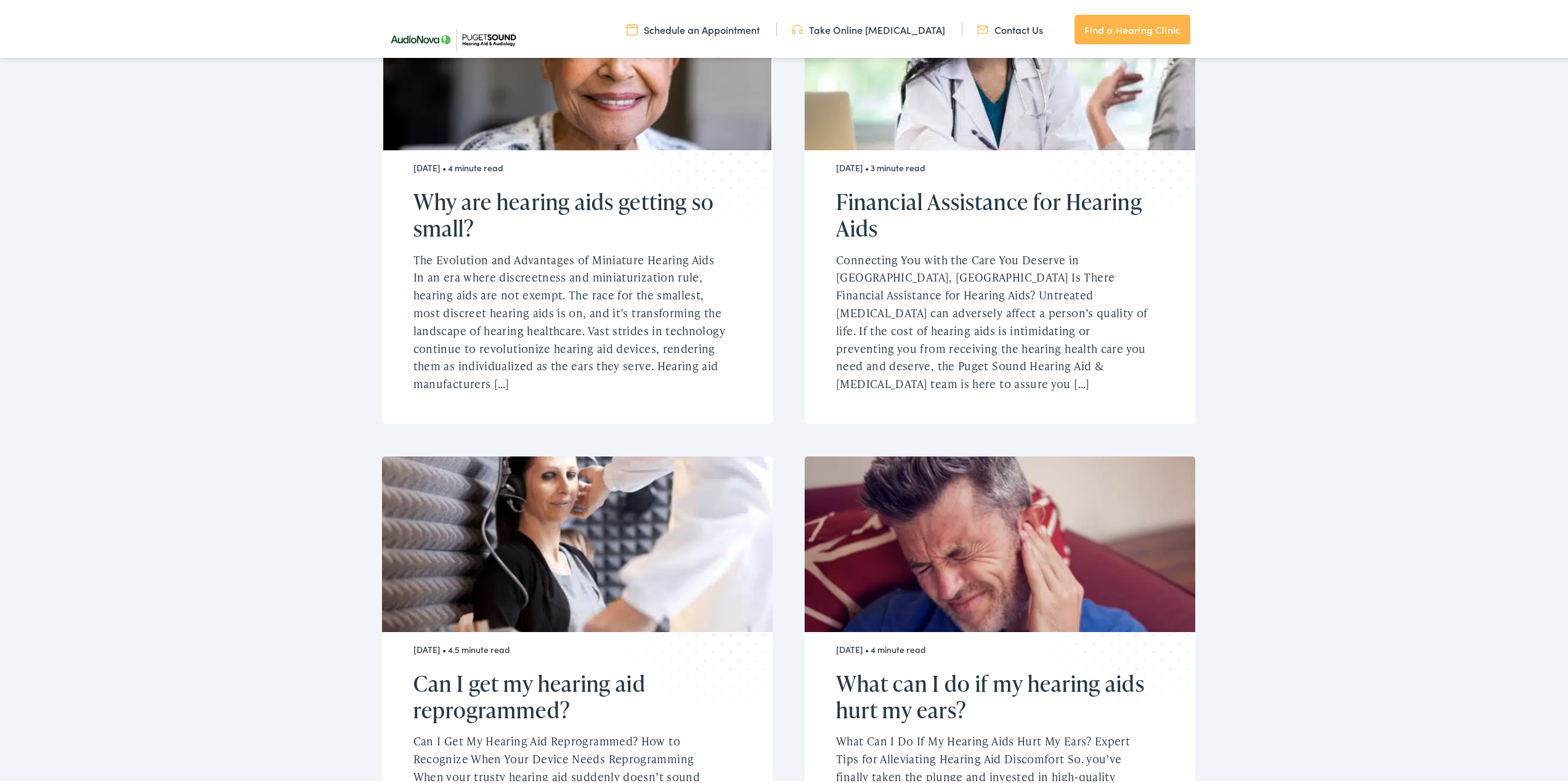
scroll to position [1047, 0]
